Goal: Navigation & Orientation: Find specific page/section

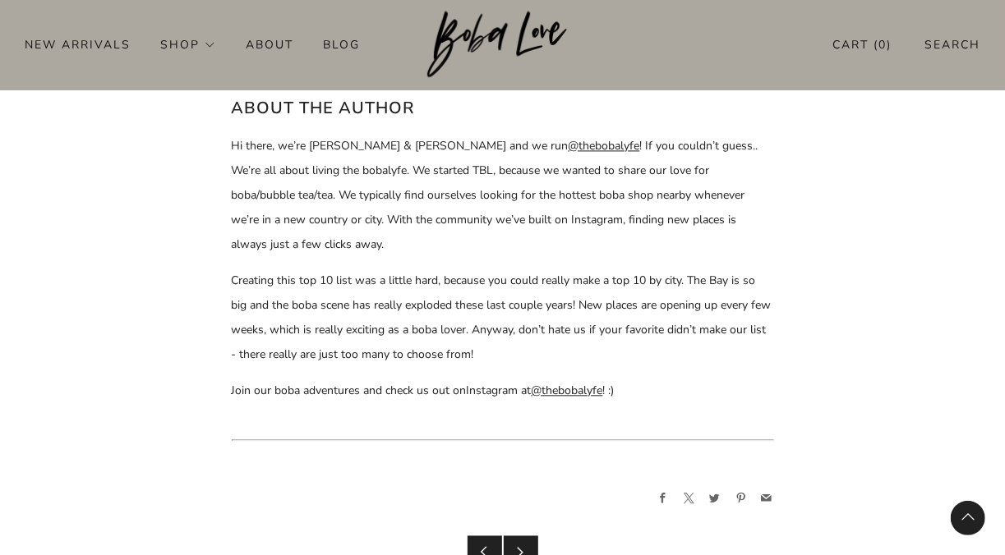
scroll to position [7725, 0]
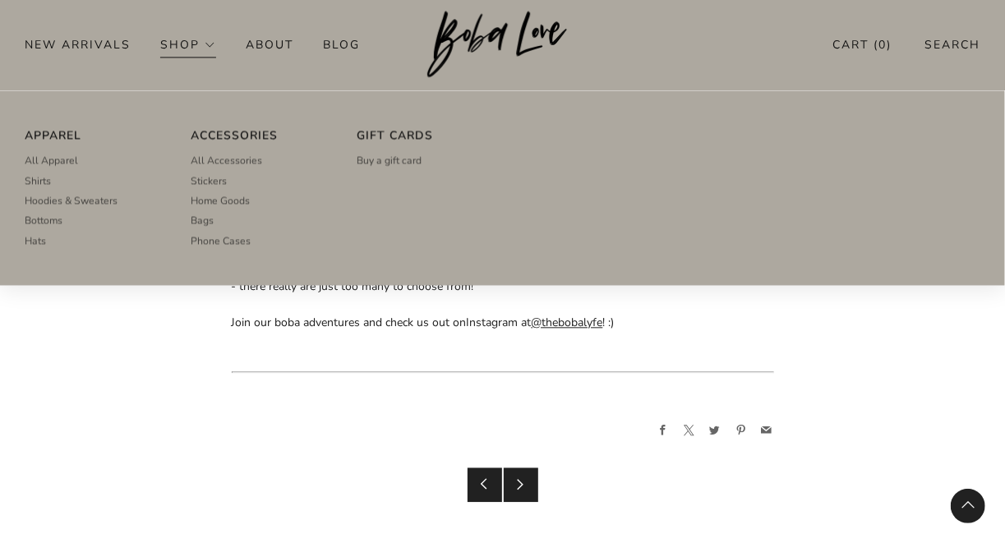
click at [173, 41] on link "Shop" at bounding box center [188, 44] width 56 height 26
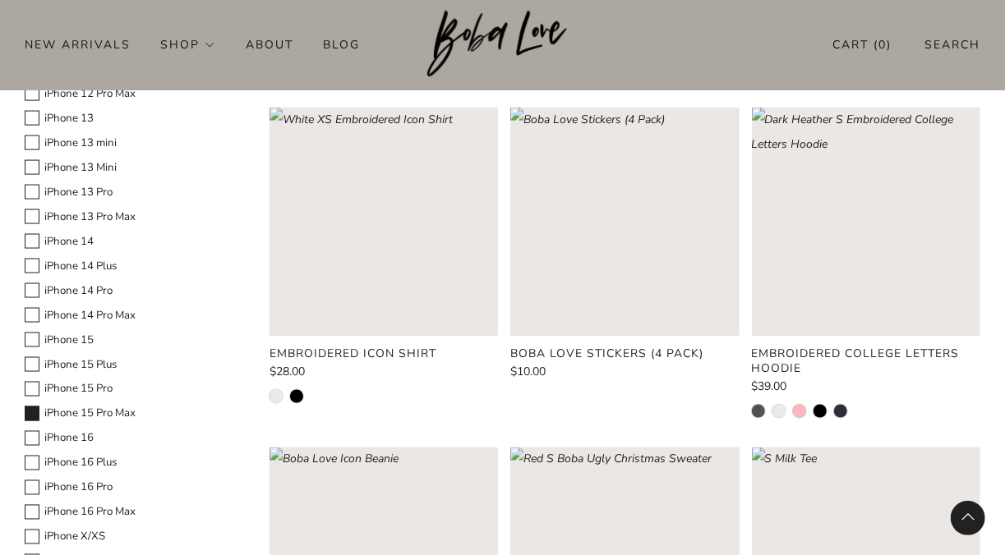
scroll to position [1180, 0]
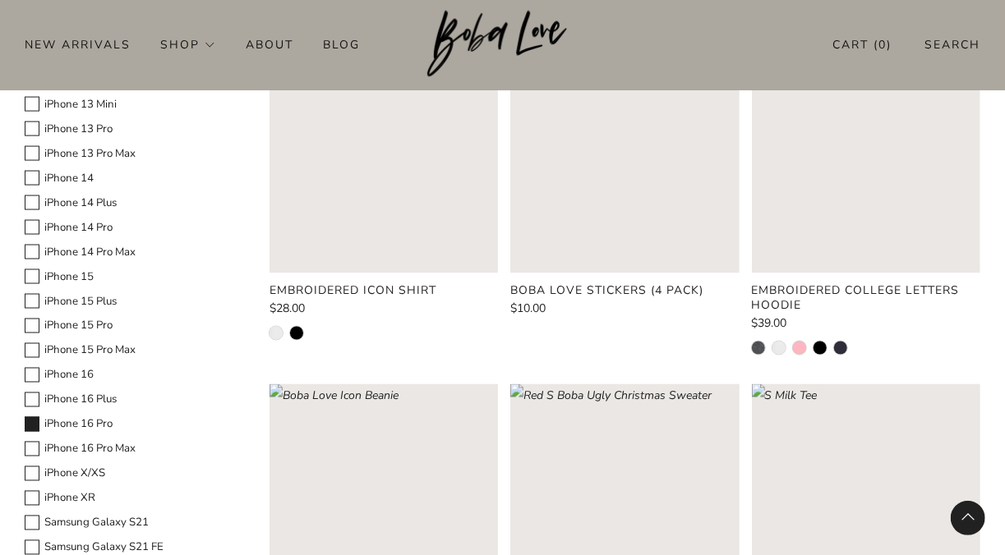
click at [34, 422] on span at bounding box center [32, 424] width 15 height 15
click at [25, 416] on Model-23 "iPhone 16 Pro" at bounding box center [24, 415] width 1 height 1
checkbox Model-23 "true"
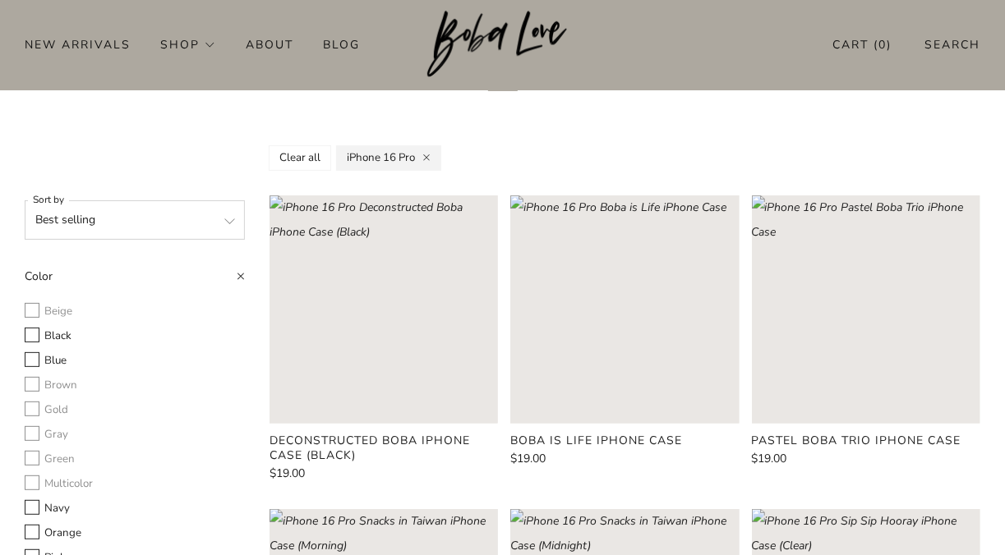
scroll to position [103, 0]
click at [324, 42] on link "Blog" at bounding box center [341, 44] width 37 height 26
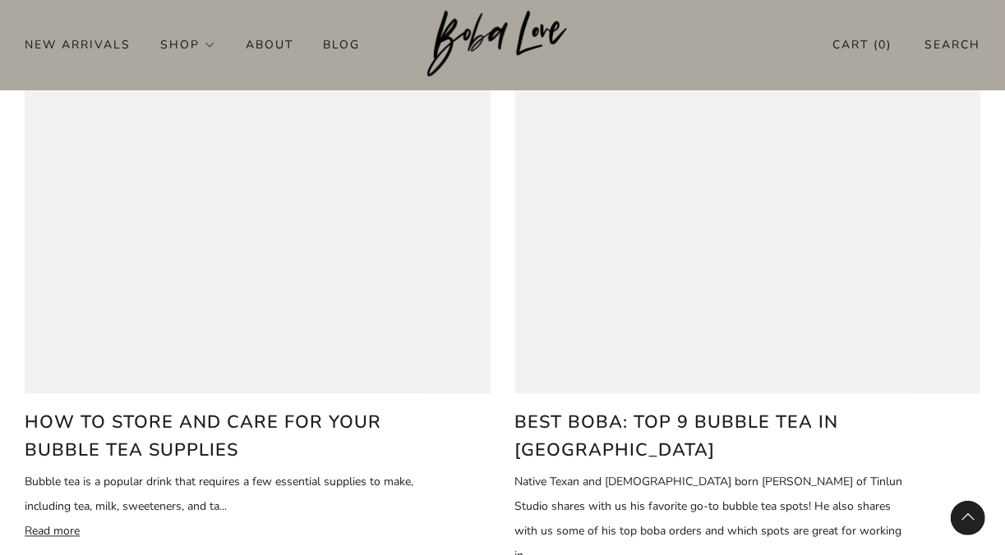
scroll to position [1268, 0]
